Goal: Task Accomplishment & Management: Use online tool/utility

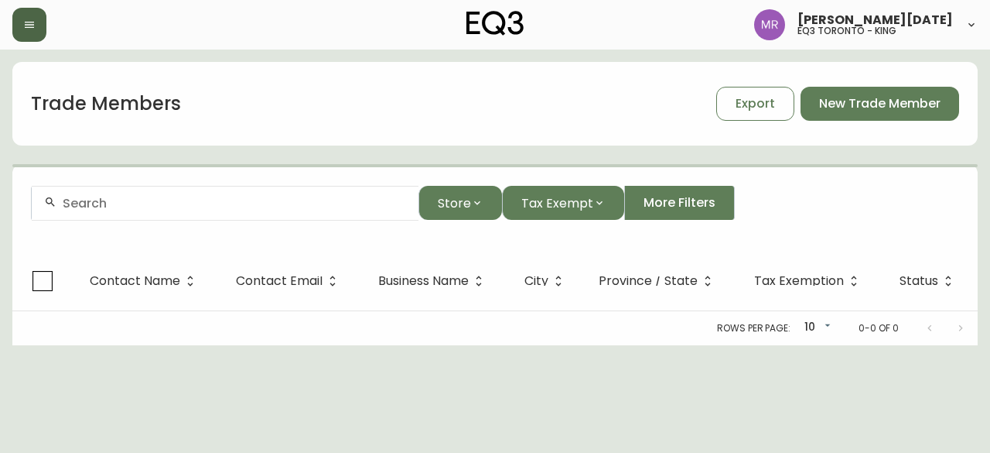
click at [23, 24] on icon "button" at bounding box center [29, 25] width 12 height 12
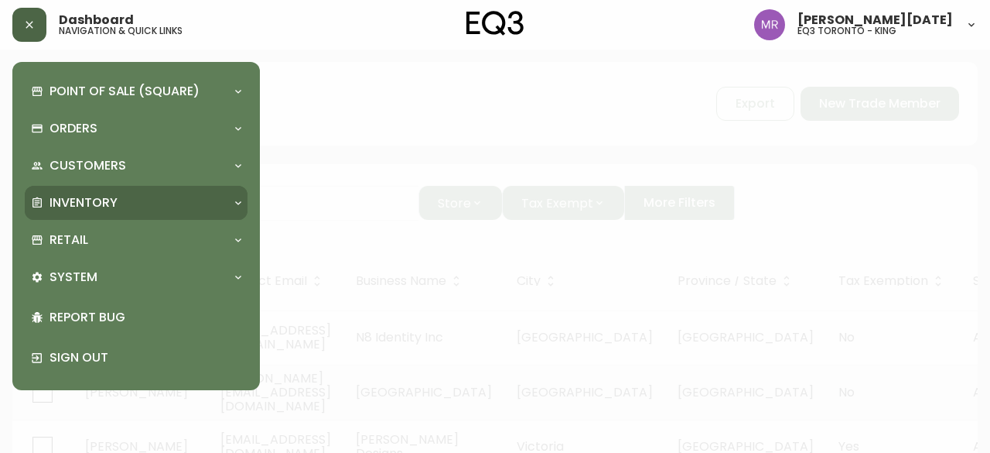
click at [94, 200] on p "Inventory" at bounding box center [84, 202] width 68 height 17
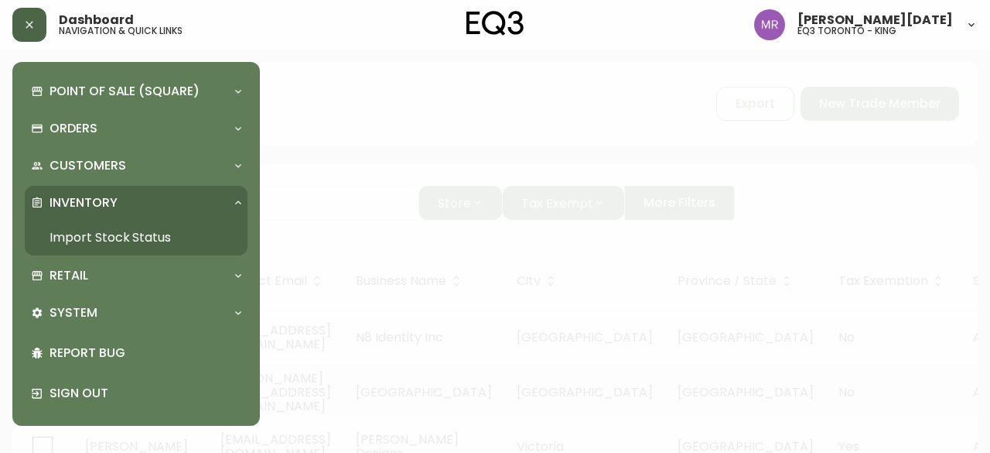
click at [103, 238] on link "Import Stock Status" at bounding box center [136, 238] width 223 height 36
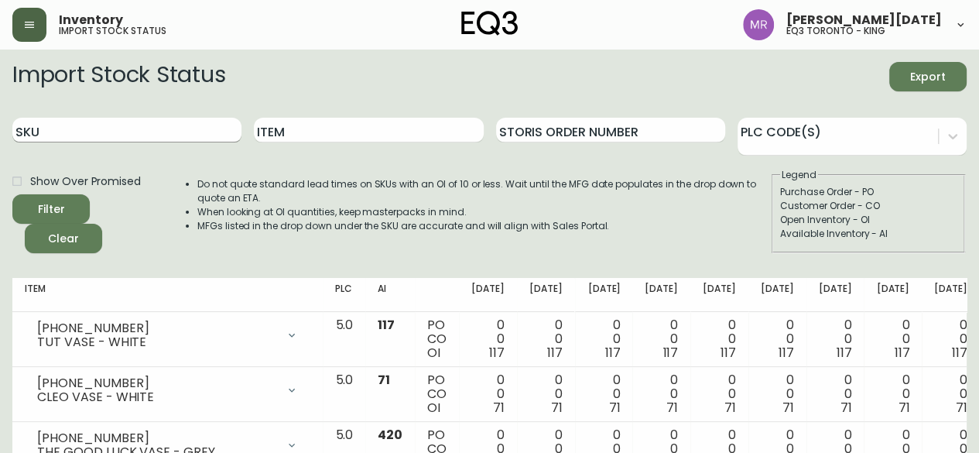
click at [199, 138] on input "SKU" at bounding box center [126, 130] width 229 height 25
paste input "[PHONE_NUMBER]"
type input "[PHONE_NUMBER]"
click at [12, 194] on button "Filter" at bounding box center [50, 208] width 77 height 29
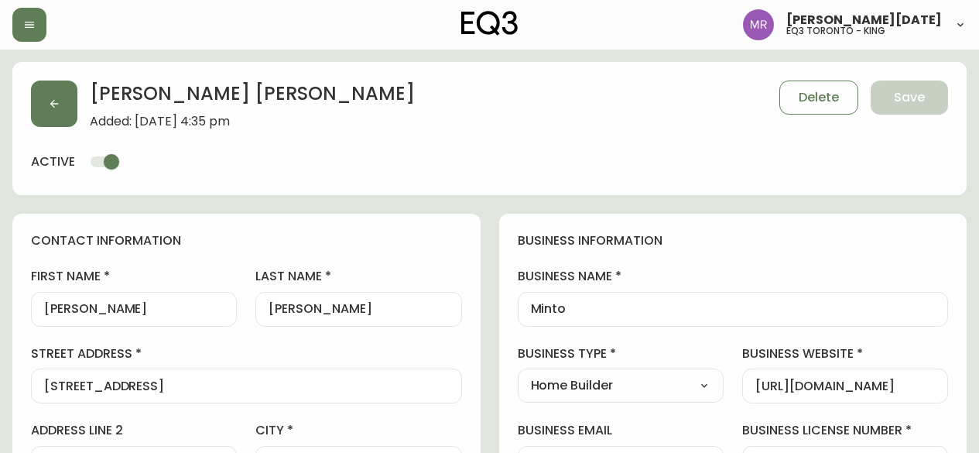
select select "ON"
select select "CA"
select select "CA_EN"
select select "Social Media"
select select "Home Builder"
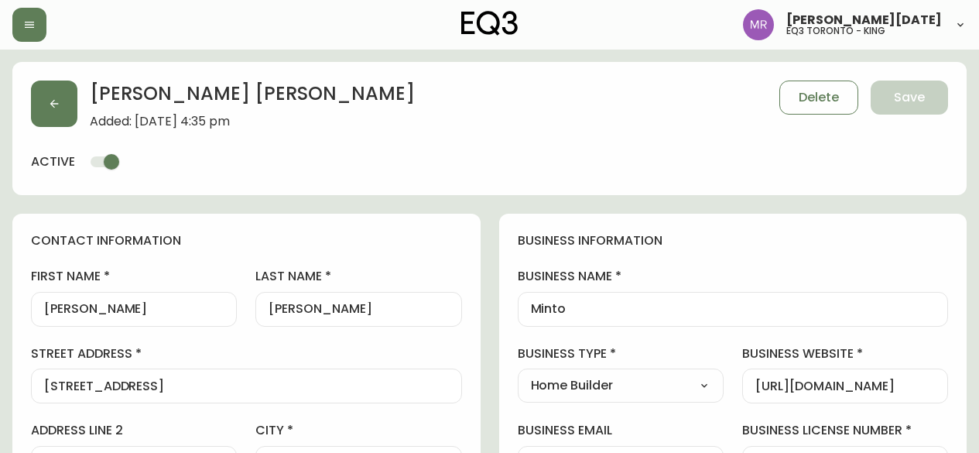
select select "cjw10z96r007p6gs0hn5531do"
select select "false"
